Goal: Complete application form

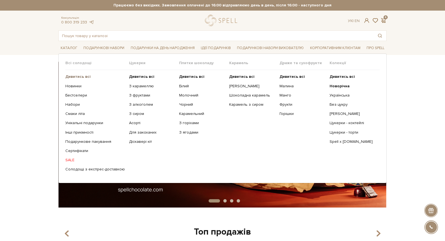
click at [80, 75] on b "Дивитись всі" at bounding box center [77, 76] width 25 height 5
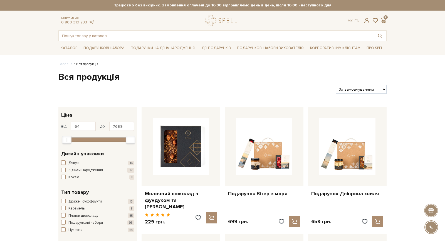
type input "128"
click at [68, 136] on div "Min" at bounding box center [66, 139] width 9 height 7
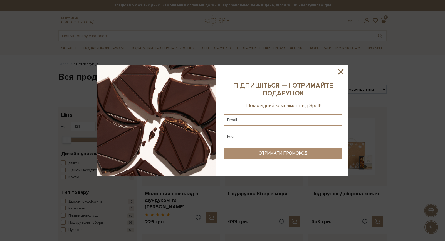
click at [339, 71] on icon at bounding box center [340, 71] width 9 height 9
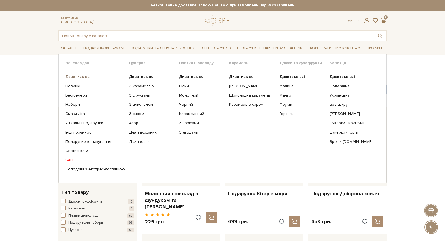
click at [74, 76] on b "Дивитись всі" at bounding box center [77, 76] width 25 height 5
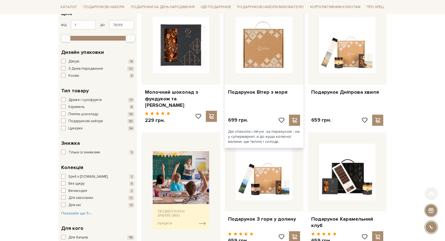
scroll to position [119, 0]
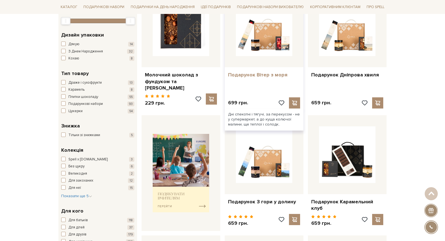
click at [259, 73] on link "Подарунок Вітер з моря" at bounding box center [264, 75] width 72 height 6
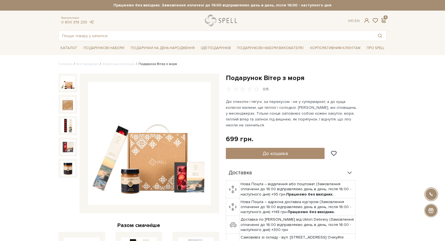
click at [222, 20] on link "logo" at bounding box center [222, 20] width 35 height 11
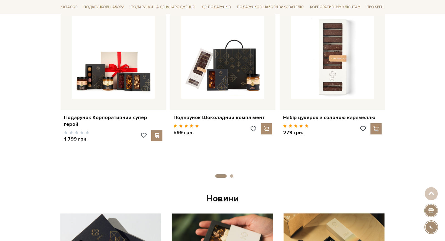
scroll to position [228, 0]
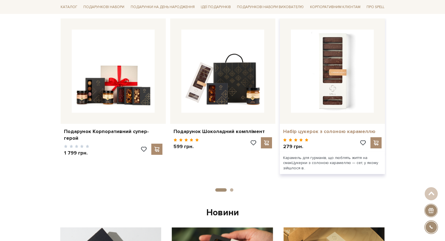
click at [323, 129] on link "Набір цукерок з солоною карамеллю" at bounding box center [332, 131] width 99 height 6
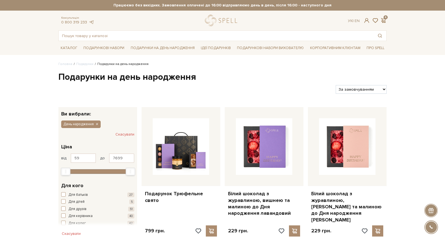
click at [253, 79] on h1 "Подарунки на день народження" at bounding box center [222, 77] width 329 height 12
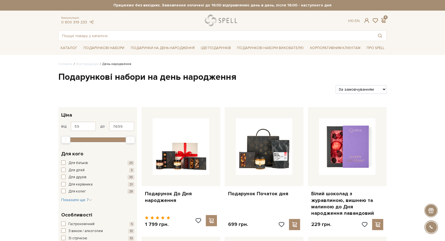
click at [217, 21] on link "logo" at bounding box center [222, 20] width 35 height 11
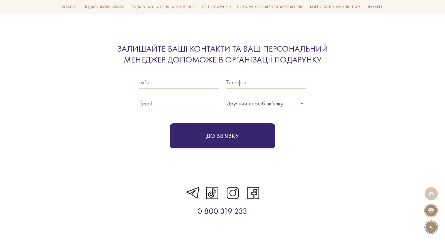
scroll to position [1651, 0]
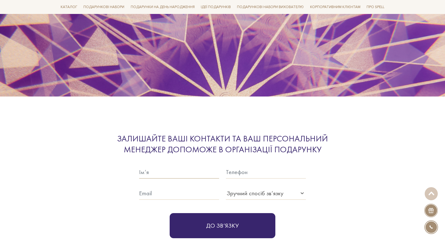
click at [182, 165] on input "text" at bounding box center [179, 171] width 80 height 13
type input "[PERSON_NAME]"
type input "0639445490"
type input "[EMAIL_ADDRESS][DOMAIN_NAME]"
click at [229, 188] on div "Зручний спосіб зв’язку" at bounding box center [255, 192] width 57 height 9
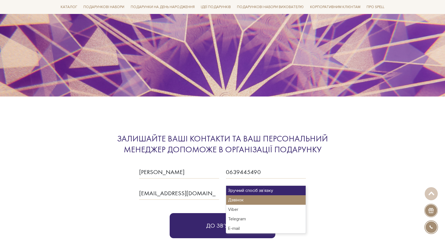
click at [236, 200] on div "Дзвінок" at bounding box center [266, 199] width 80 height 9
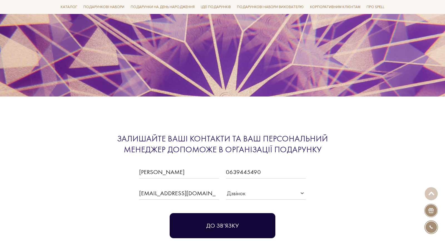
click at [236, 213] on button "До зв‘язку" at bounding box center [223, 225] width 106 height 25
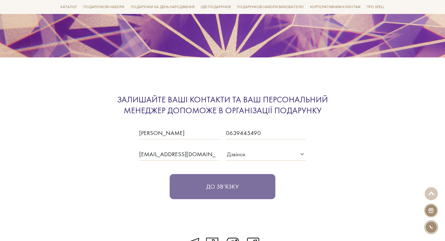
scroll to position [1714, 0]
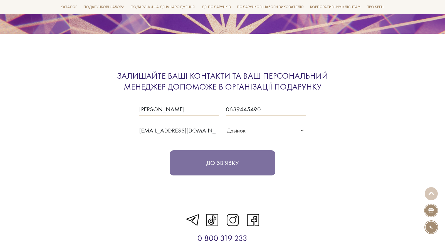
click at [226, 157] on div "До зв‘язку" at bounding box center [222, 156] width 167 height 38
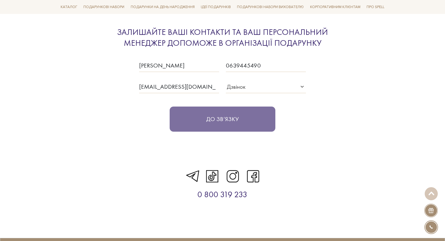
scroll to position [1679, 0]
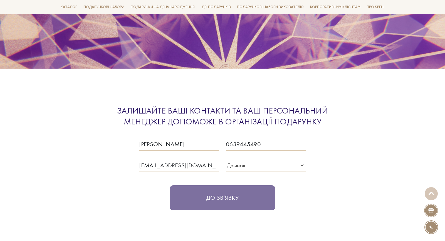
click at [215, 192] on div "До зв‘язку" at bounding box center [222, 191] width 167 height 38
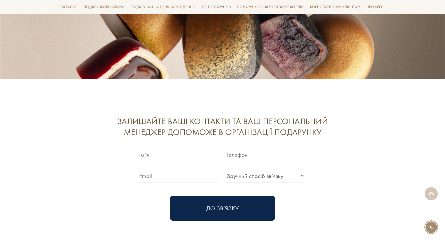
scroll to position [1461, 0]
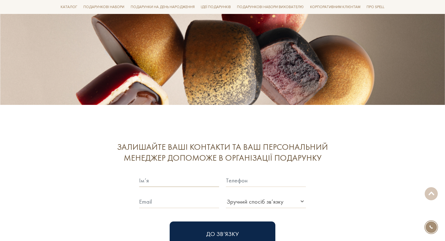
click at [148, 174] on input "text" at bounding box center [179, 180] width 80 height 13
type input "[PERSON_NAME]"
type input "0639445490"
type input "[EMAIL_ADDRESS][DOMAIN_NAME]"
click at [236, 197] on div "Зручний спосіб зв’язку" at bounding box center [255, 201] width 57 height 9
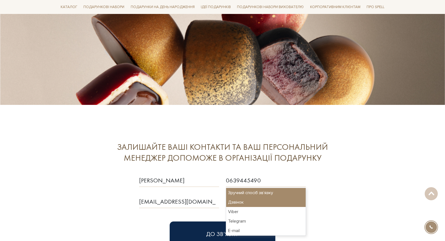
click at [251, 201] on div "Дзвінок" at bounding box center [266, 201] width 80 height 9
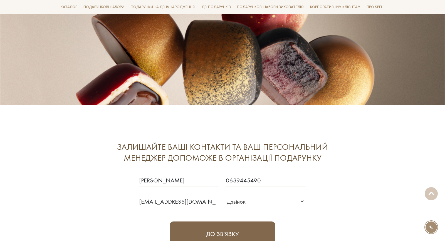
click at [237, 221] on button "До зв‘язку" at bounding box center [223, 233] width 106 height 25
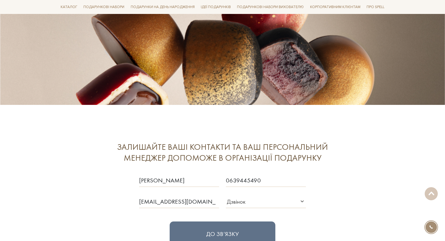
click at [222, 221] on div "До зв‘язку" at bounding box center [222, 227] width 167 height 38
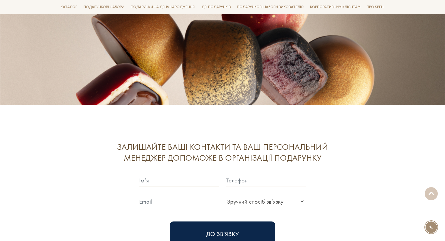
click at [203, 174] on input "text" at bounding box center [179, 180] width 80 height 13
type input "[PERSON_NAME]"
type input "0639445490"
type input "[EMAIL_ADDRESS][DOMAIN_NAME]"
click at [253, 197] on div "Зручний спосіб зв’язку" at bounding box center [255, 201] width 57 height 9
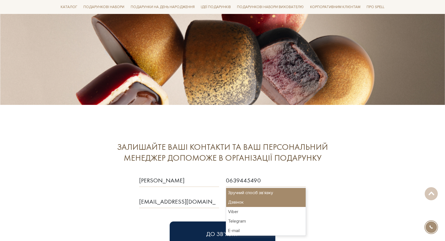
click at [250, 203] on div "Дзвінок" at bounding box center [266, 201] width 80 height 9
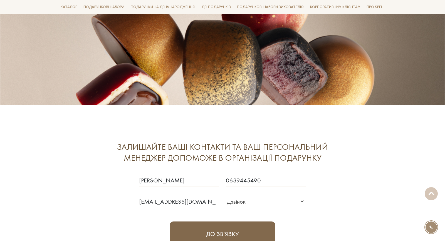
click at [239, 221] on button "До зв‘язку" at bounding box center [223, 233] width 106 height 25
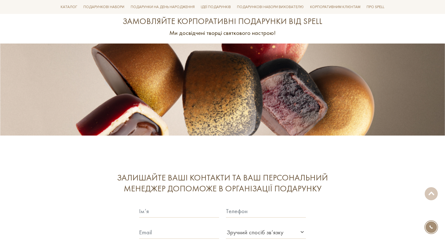
scroll to position [1462, 0]
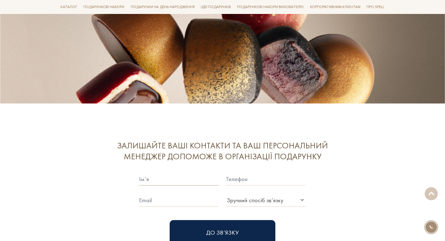
click at [173, 172] on input "text" at bounding box center [179, 178] width 80 height 13
type input "Artur Titov"
type input "0639445490"
type input "arturtitov7@gmail.com"
click at [237, 195] on div "Зручний спосіб зв’язку" at bounding box center [255, 199] width 57 height 9
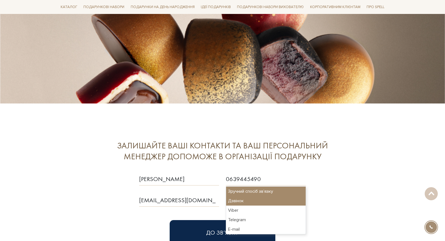
click at [244, 202] on div "Дзвінок" at bounding box center [266, 200] width 80 height 9
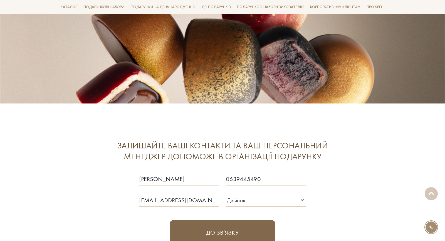
click at [235, 220] on button "До зв‘язку" at bounding box center [223, 232] width 106 height 25
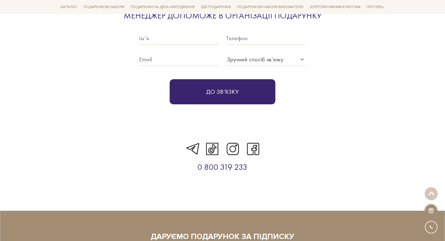
scroll to position [1717, 0]
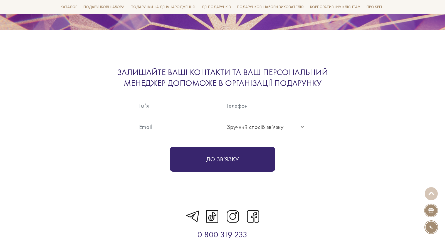
click at [161, 99] on input "text" at bounding box center [179, 105] width 80 height 13
type input "[PERSON_NAME]"
type input "0639445490"
type input "[EMAIL_ADDRESS][DOMAIN_NAME]"
click at [229, 122] on div "Зручний спосіб зв’язку" at bounding box center [255, 126] width 57 height 9
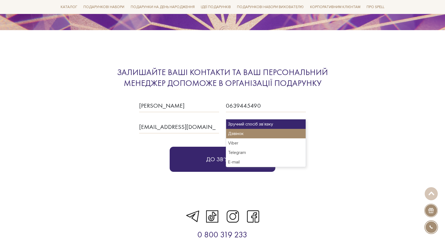
click at [242, 136] on div "Дзвінок" at bounding box center [266, 133] width 80 height 9
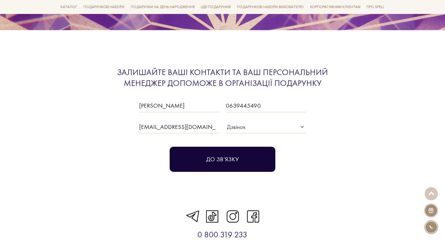
click at [235, 146] on button "До зв‘язку" at bounding box center [223, 158] width 106 height 25
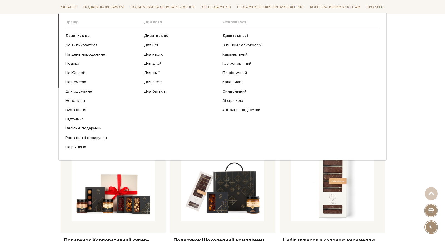
scroll to position [274, 0]
